Goal: Find specific page/section: Find specific page/section

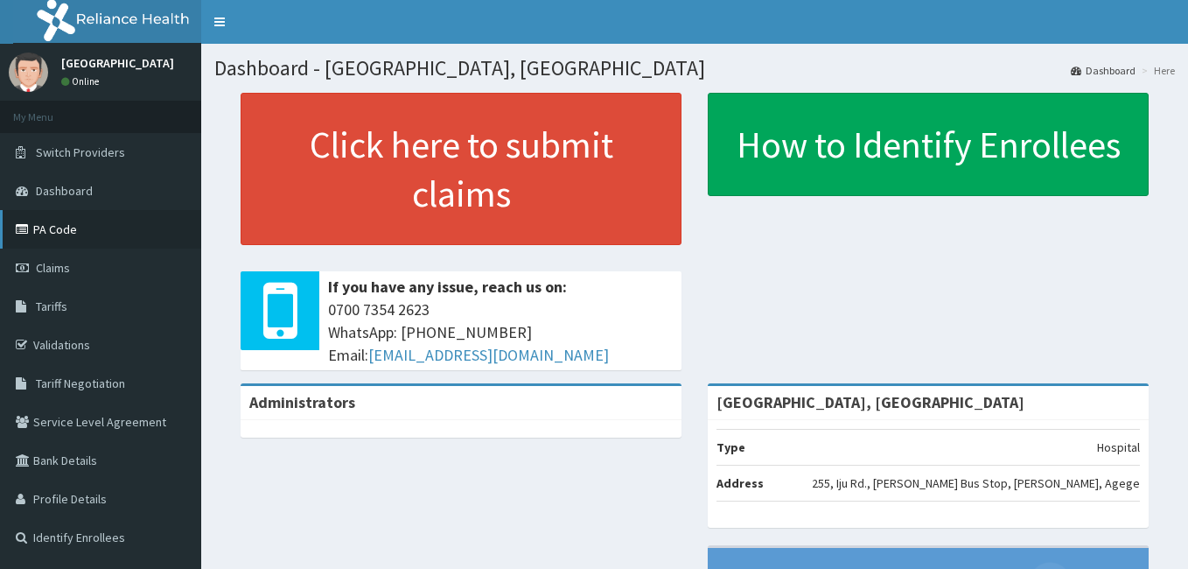
click at [83, 225] on link "PA Code" at bounding box center [100, 229] width 201 height 38
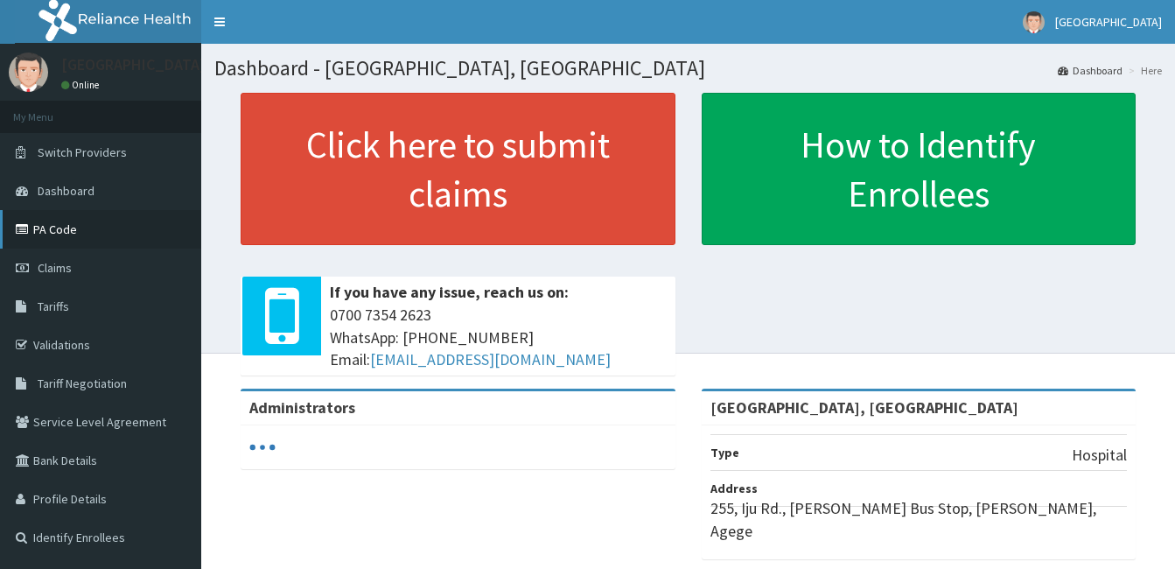
click at [84, 227] on link "PA Code" at bounding box center [100, 229] width 201 height 38
